Goal: Task Accomplishment & Management: Manage account settings

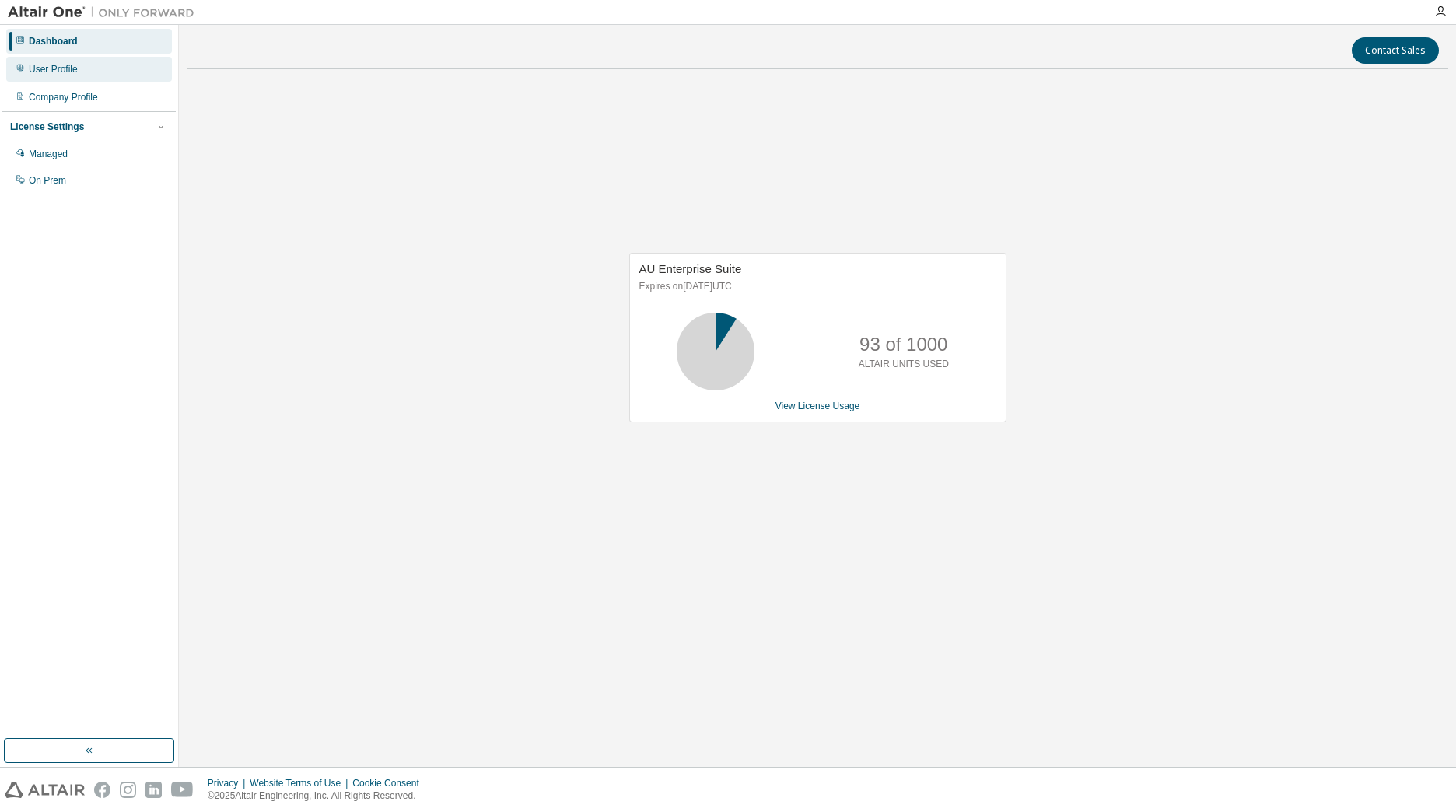
click at [95, 72] on div "User Profile" at bounding box center [88, 69] width 165 height 25
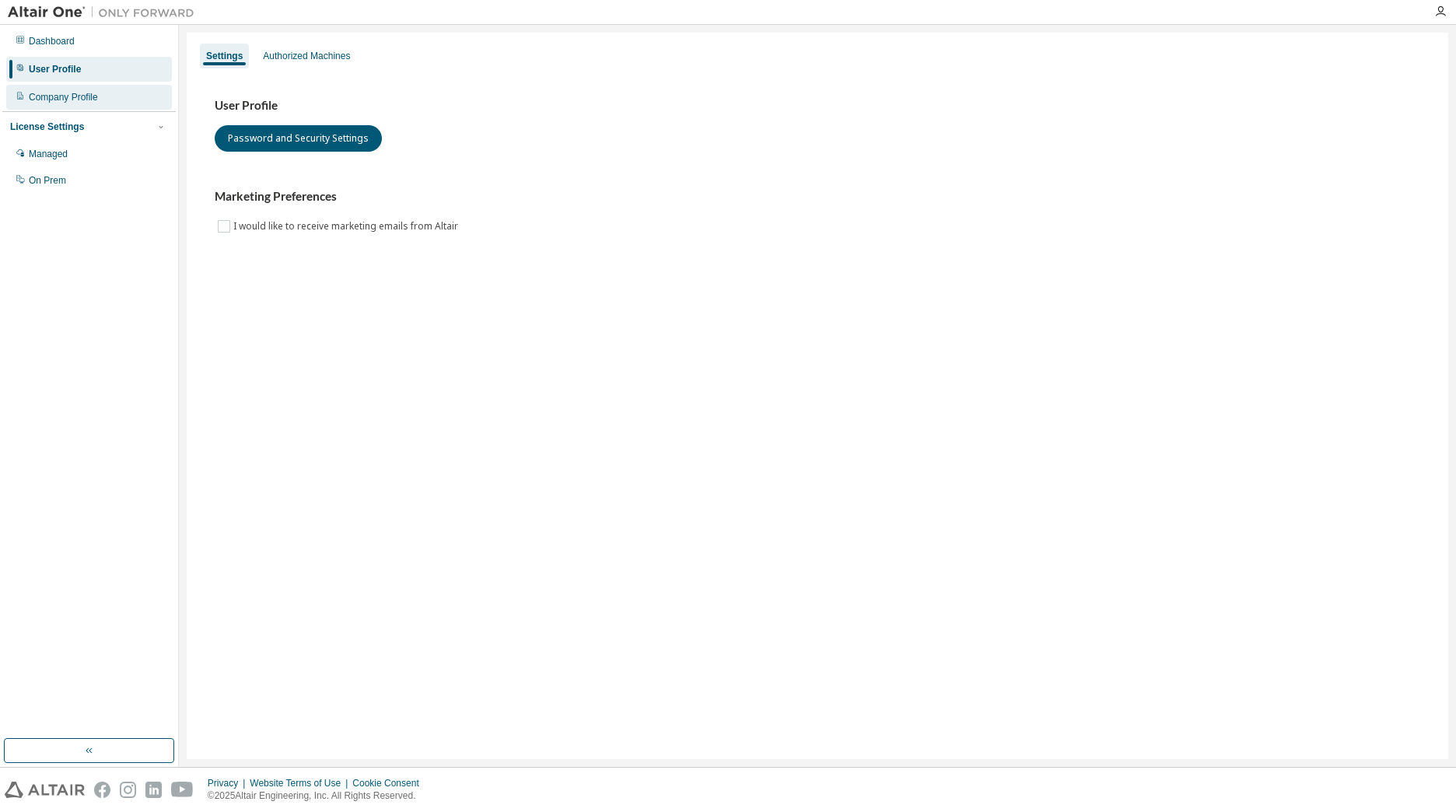
click at [86, 90] on div "Company Profile" at bounding box center [88, 96] width 165 height 25
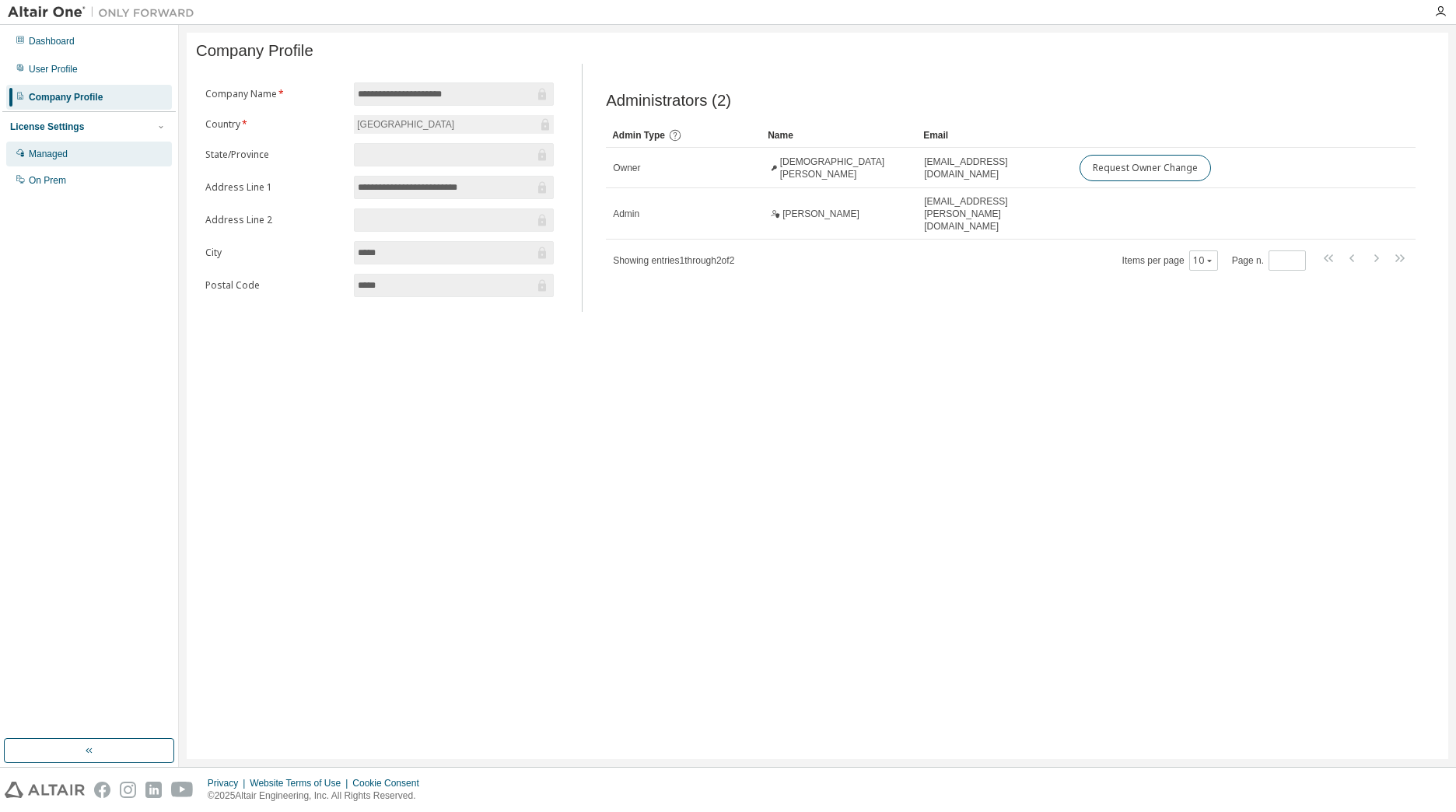
click at [81, 149] on div "Managed" at bounding box center [88, 153] width 165 height 25
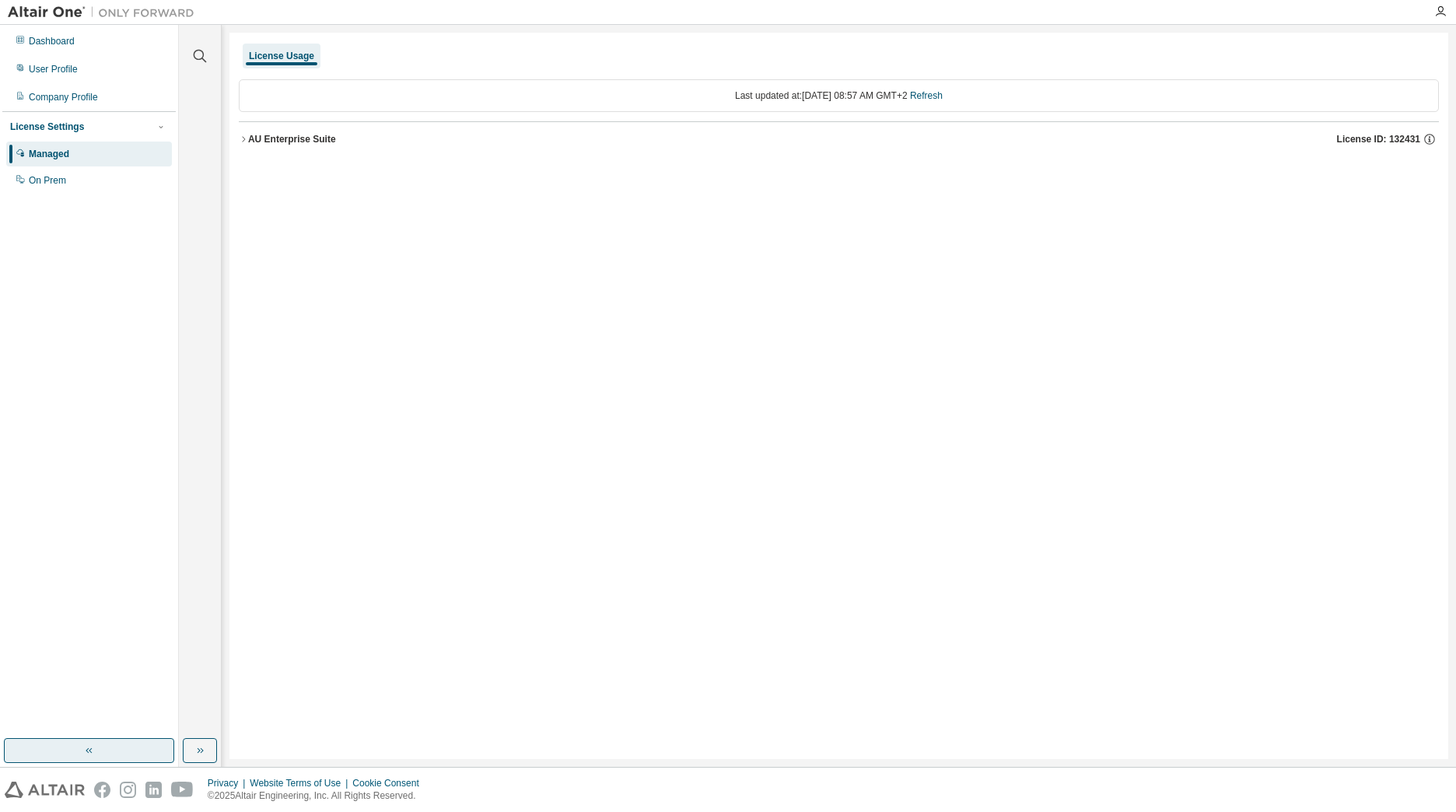
click at [114, 745] on button "button" at bounding box center [88, 750] width 170 height 25
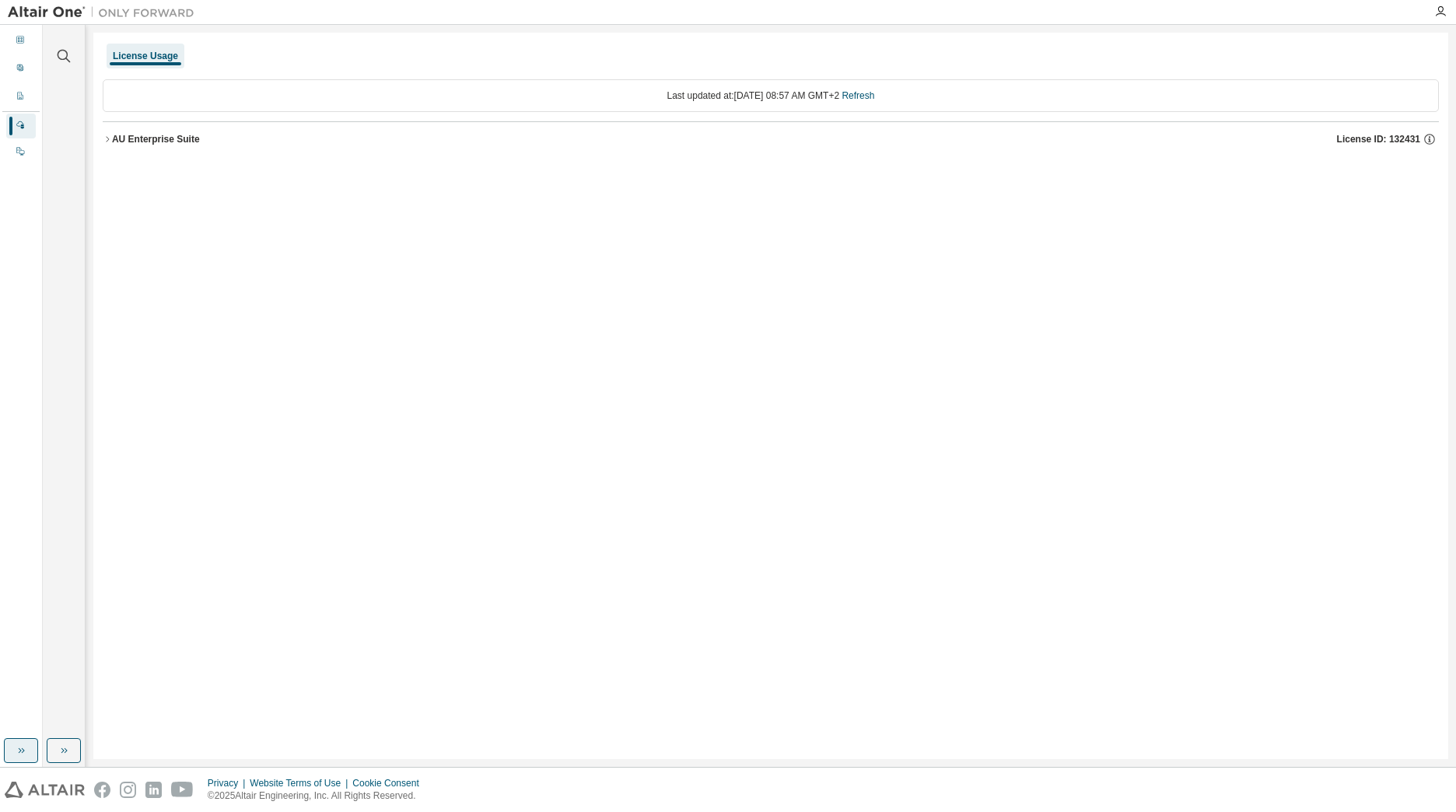
click at [24, 740] on button "button" at bounding box center [21, 750] width 34 height 25
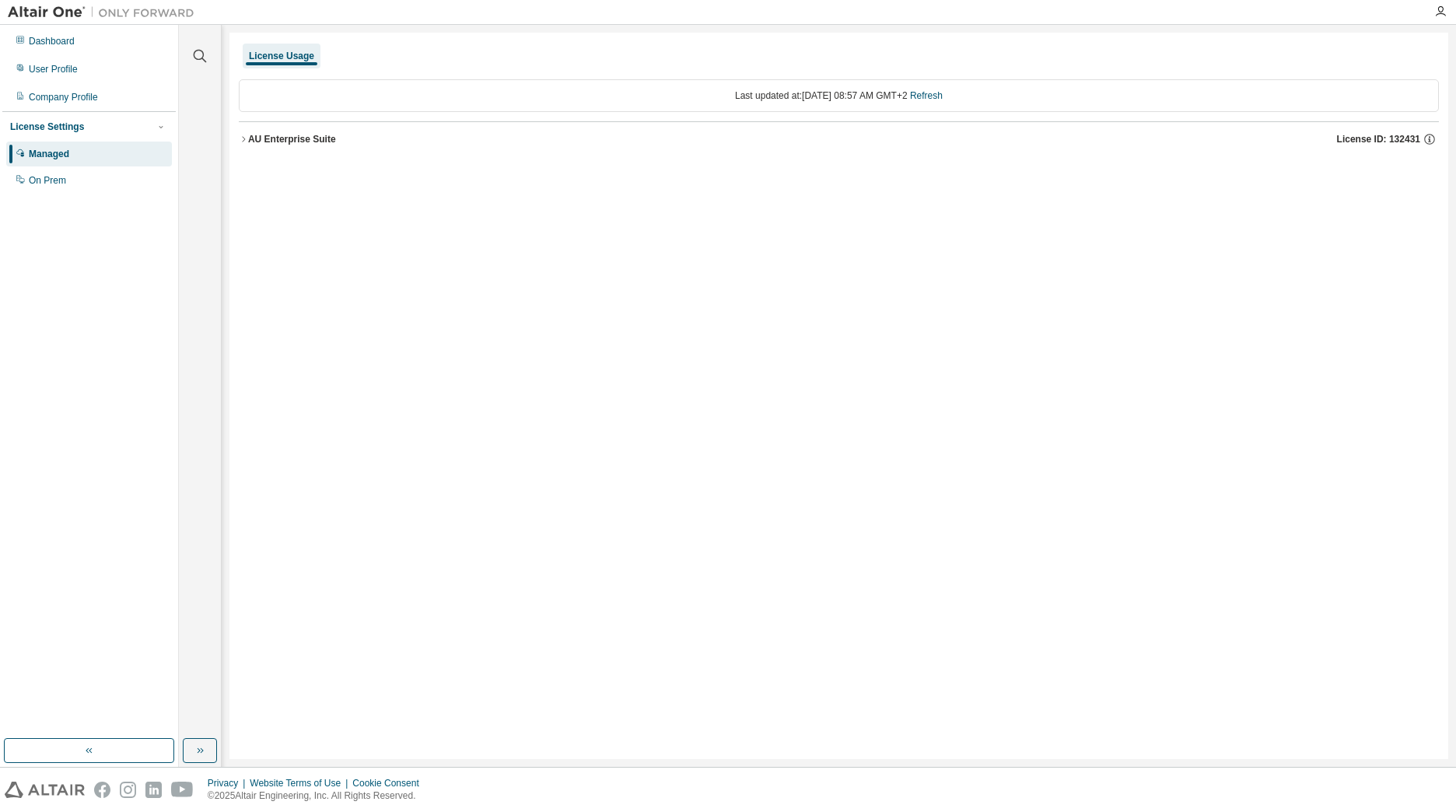
click at [207, 734] on div "Clear all Collapse on share string Yes No Only used licenses Yes No Only my usa…" at bounding box center [200, 381] width 37 height 709
click at [199, 738] on button "button" at bounding box center [200, 750] width 34 height 25
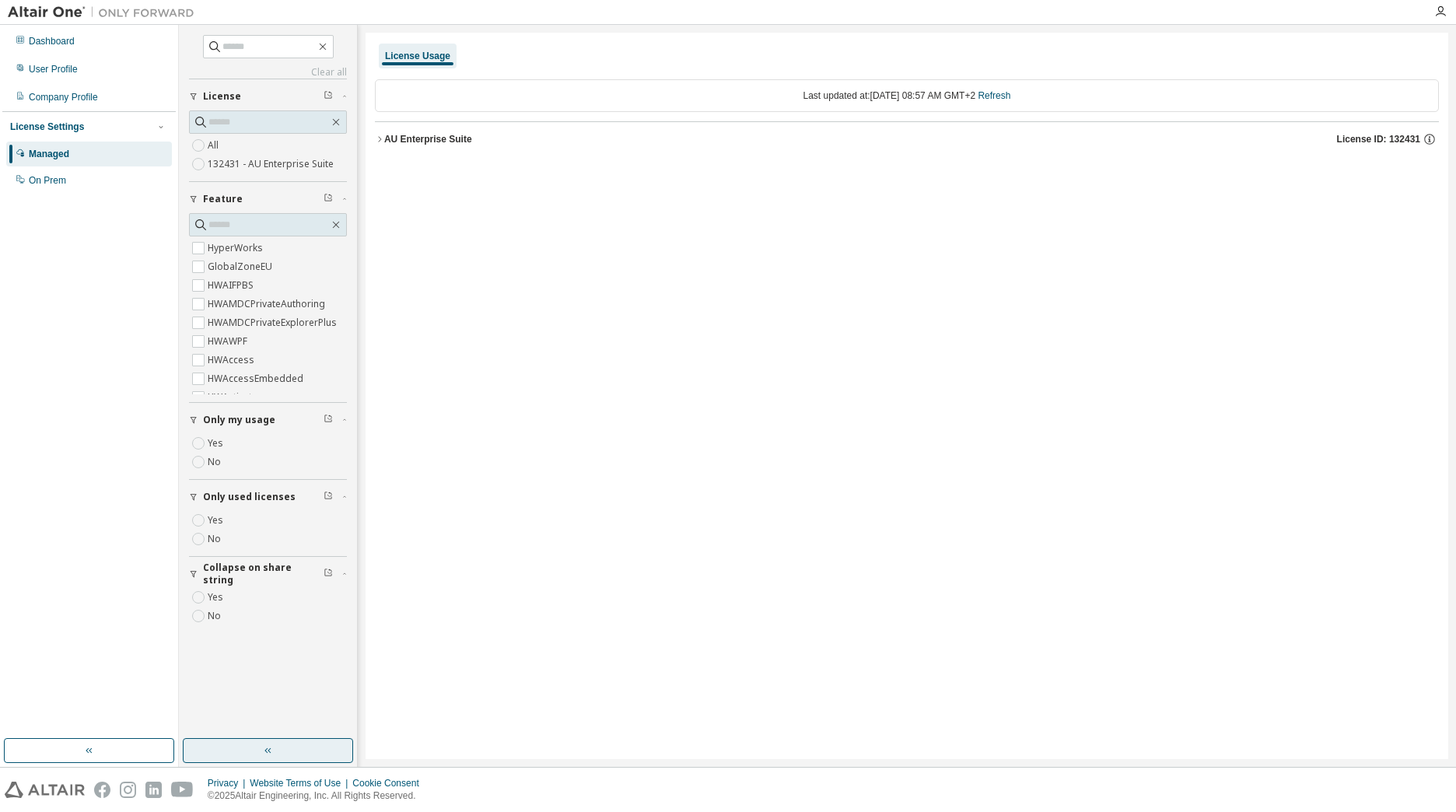
click at [219, 739] on button "button" at bounding box center [267, 750] width 170 height 25
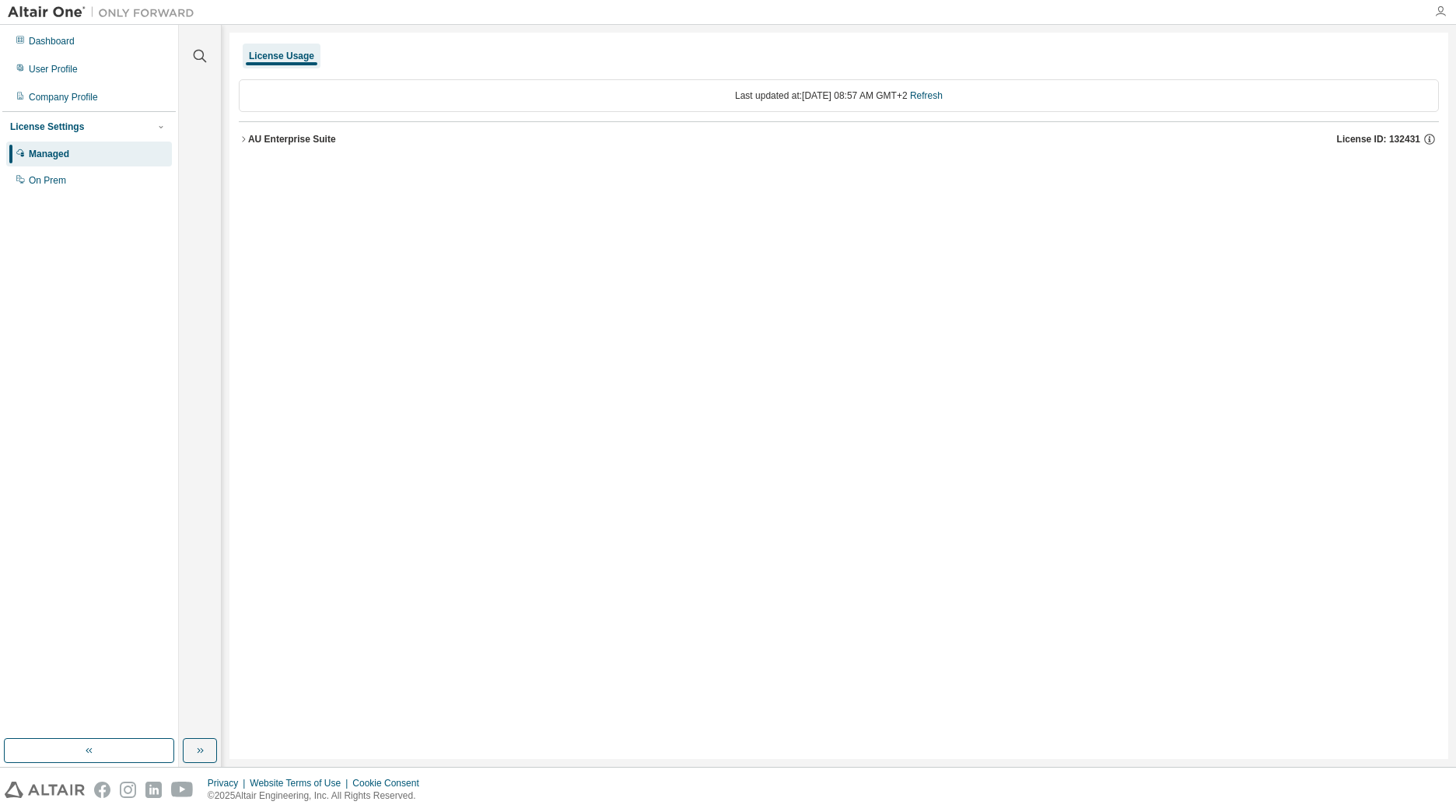
click at [1437, 12] on icon "button" at bounding box center [1440, 12] width 13 height 13
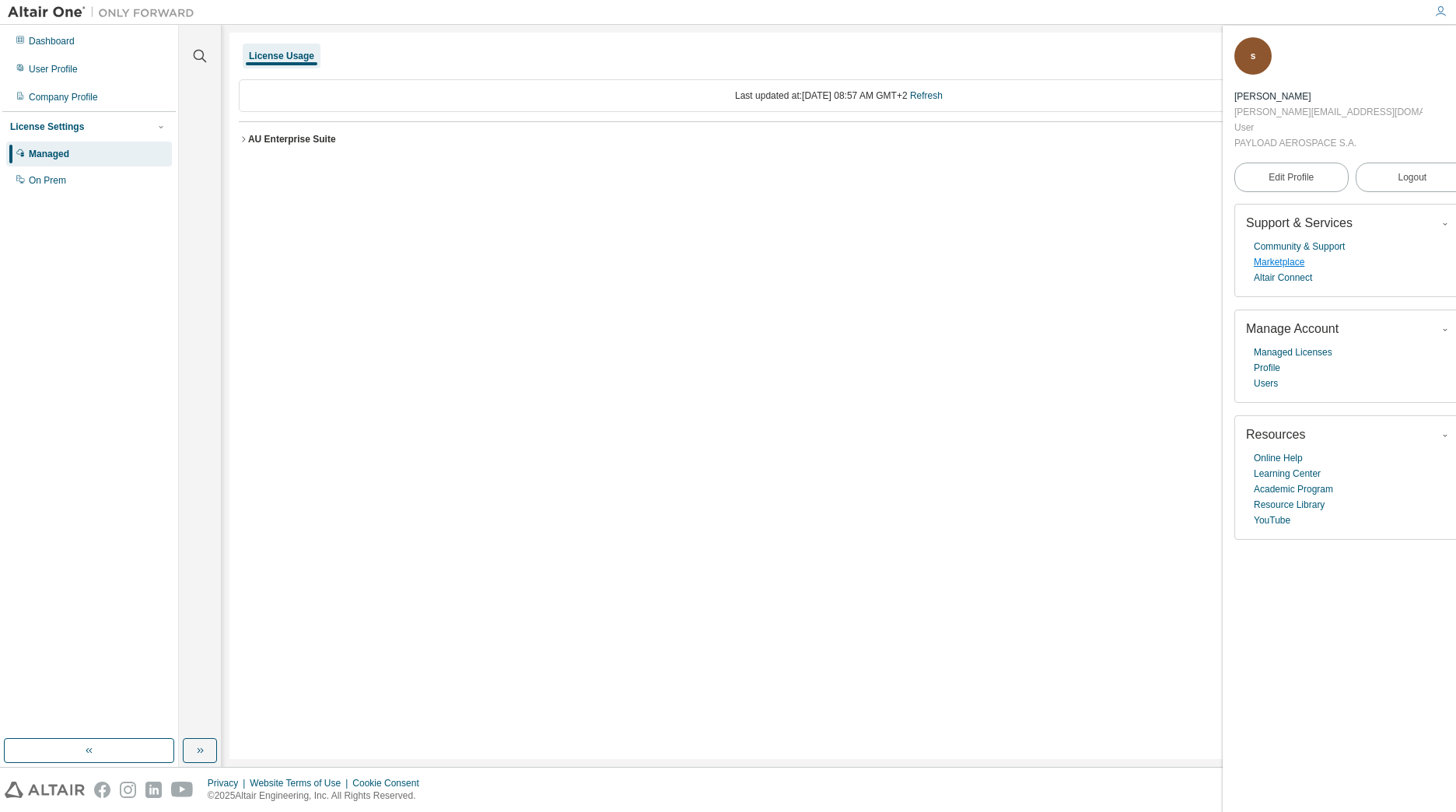
click at [1288, 255] on link "Marketplace" at bounding box center [1278, 262] width 50 height 16
